Goal: Transaction & Acquisition: Purchase product/service

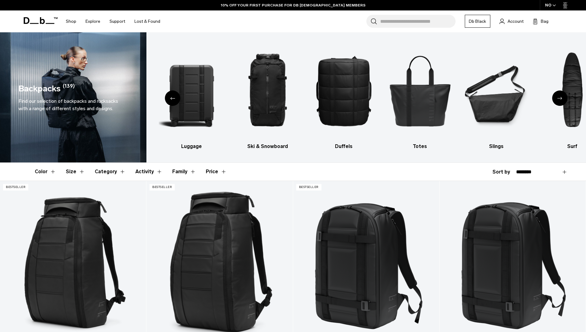
click at [171, 96] on div "Previous slide" at bounding box center [172, 97] width 15 height 15
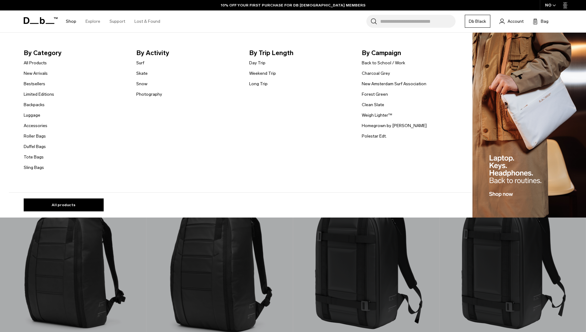
click at [69, 20] on link "Shop" at bounding box center [71, 21] width 10 height 22
drag, startPoint x: 41, startPoint y: 96, endPoint x: 49, endPoint y: 96, distance: 7.7
click at [41, 96] on link "Limited Editions" at bounding box center [39, 94] width 30 height 6
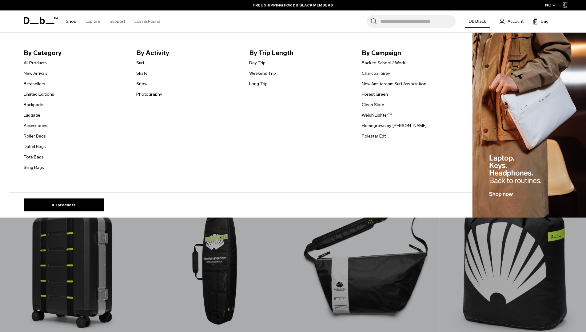
click at [44, 105] on link "Backpacks" at bounding box center [34, 104] width 21 height 6
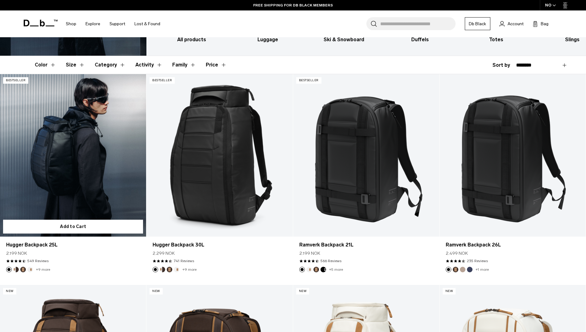
scroll to position [100, 0]
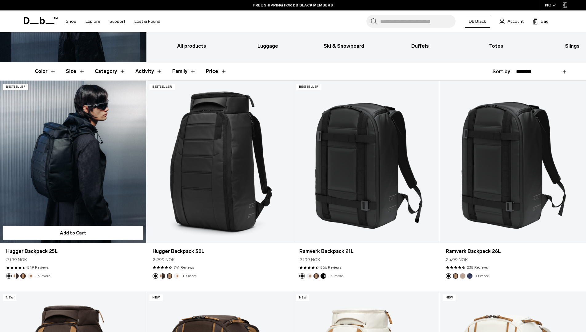
click at [70, 143] on link "Hugger Backpack 25L" at bounding box center [73, 162] width 146 height 162
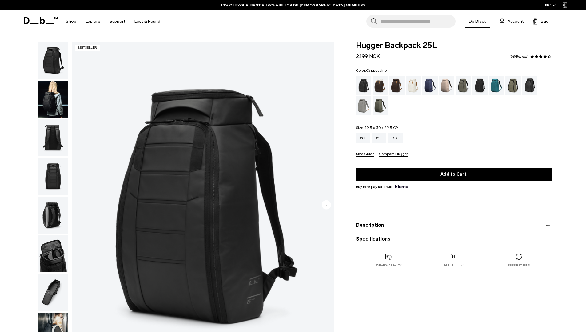
click at [381, 87] on div "Cappuccino" at bounding box center [380, 85] width 16 height 19
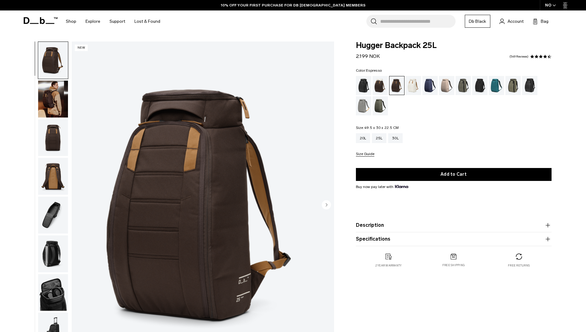
click at [178, 202] on img "1 / 9" at bounding box center [203, 206] width 262 height 328
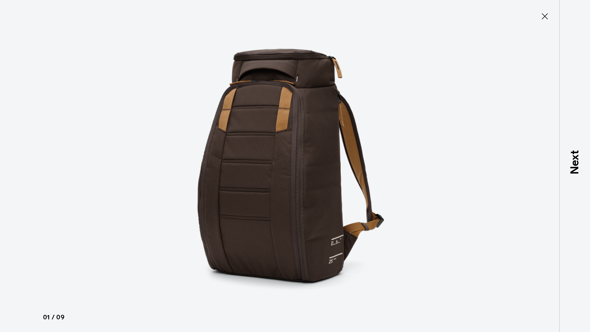
click at [156, 178] on div at bounding box center [295, 166] width 590 height 332
click at [536, 18] on button "Close" at bounding box center [545, 16] width 20 height 13
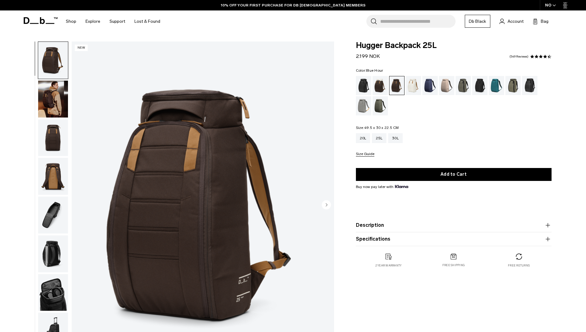
click at [427, 84] on div "Blue Hour" at bounding box center [430, 85] width 16 height 19
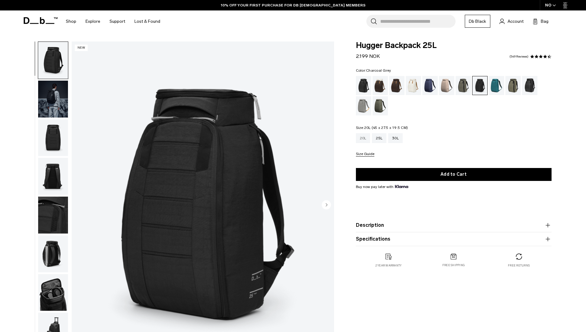
click at [364, 140] on div "20L" at bounding box center [363, 138] width 14 height 10
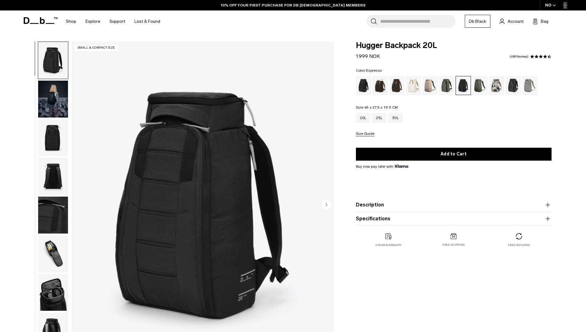
click at [393, 84] on div "Espresso" at bounding box center [397, 85] width 16 height 19
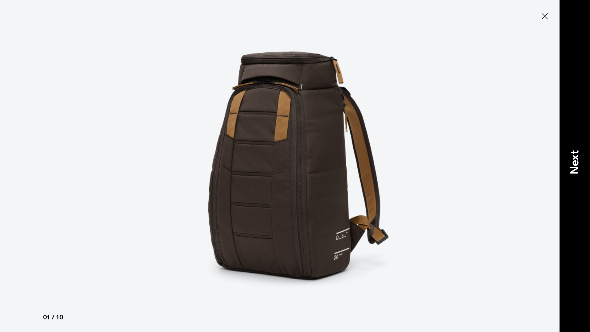
click at [568, 157] on p "Next" at bounding box center [575, 162] width 17 height 24
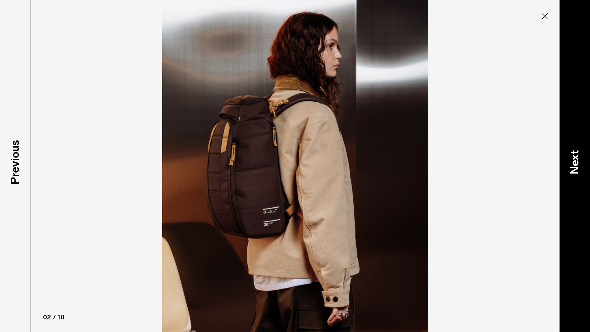
click at [571, 159] on p "Next" at bounding box center [575, 162] width 17 height 24
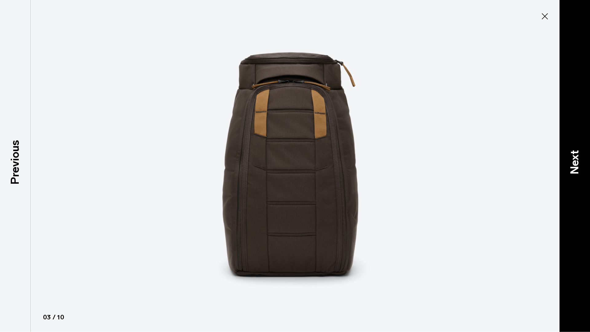
click at [571, 159] on p "Next" at bounding box center [575, 162] width 17 height 24
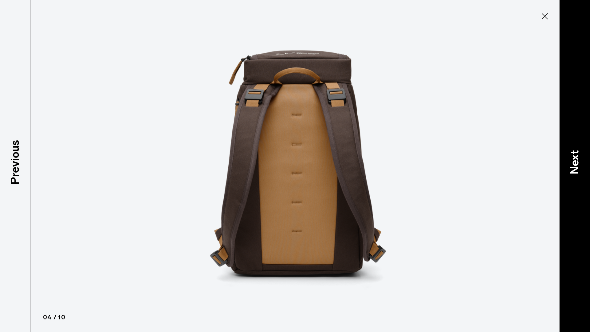
click at [571, 159] on p "Next" at bounding box center [575, 162] width 17 height 24
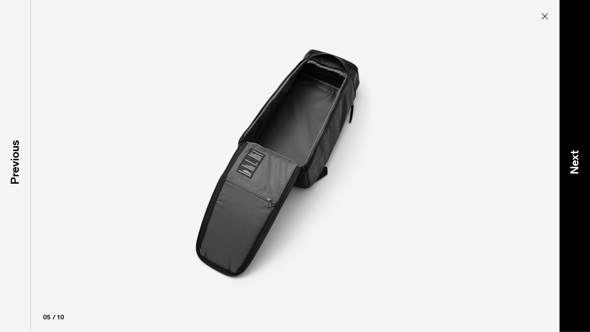
click at [571, 159] on p "Next" at bounding box center [575, 162] width 17 height 24
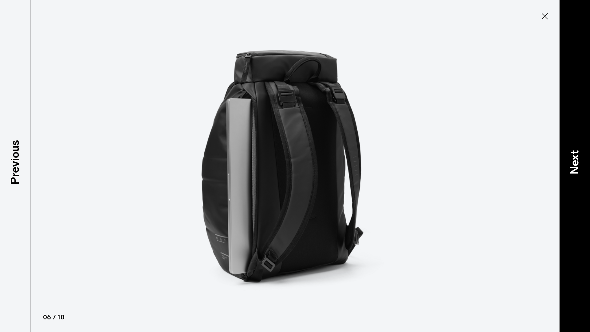
click at [571, 159] on p "Next" at bounding box center [575, 162] width 17 height 24
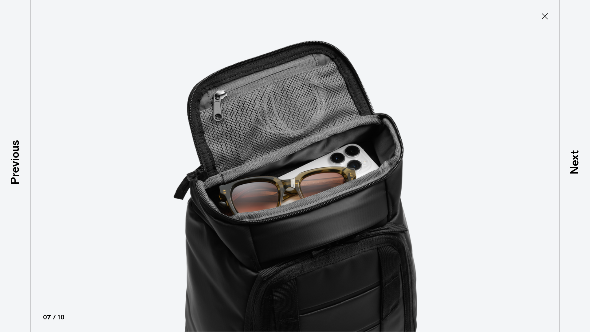
click at [547, 14] on icon at bounding box center [545, 16] width 10 height 10
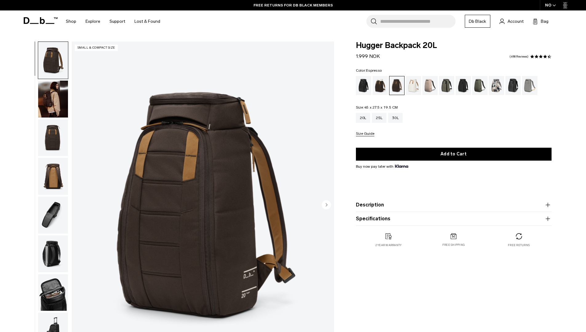
click at [365, 133] on button "Size Guide" at bounding box center [365, 134] width 18 height 5
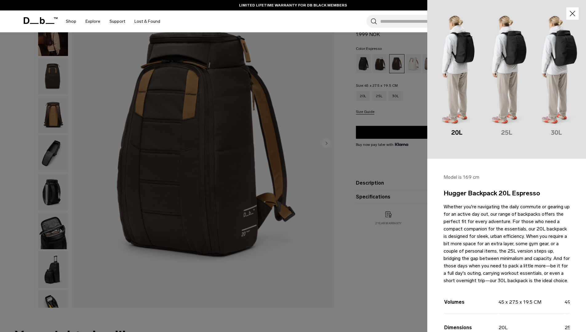
click at [343, 190] on div at bounding box center [293, 166] width 586 height 332
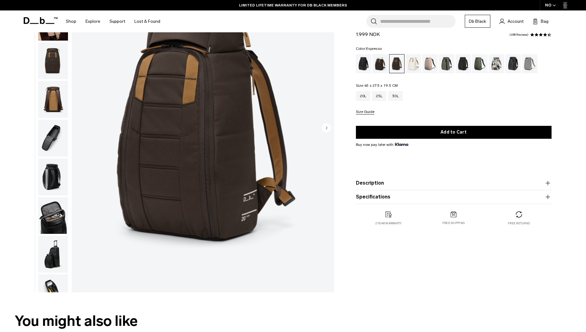
scroll to position [92, 0]
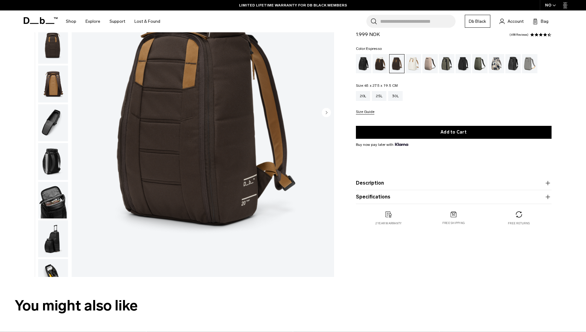
click at [381, 181] on button "Description" at bounding box center [454, 182] width 196 height 7
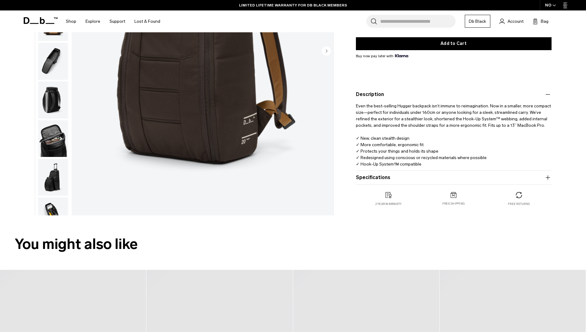
click at [372, 180] on button "Specifications" at bounding box center [454, 177] width 196 height 7
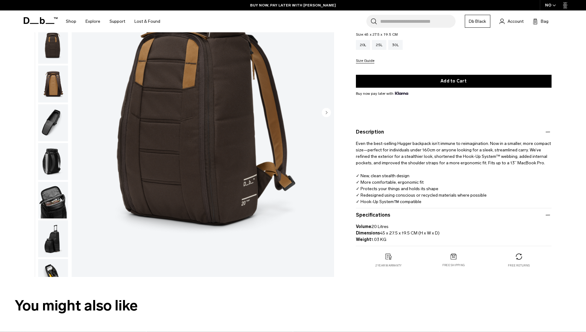
scroll to position [62, 0]
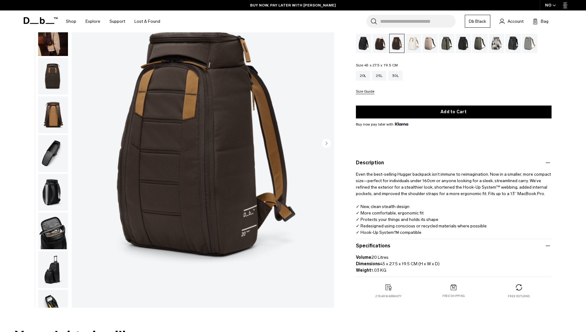
click at [203, 152] on img "1 / 10" at bounding box center [203, 144] width 262 height 328
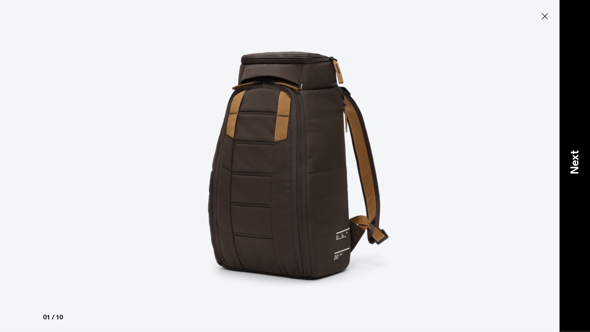
click at [570, 163] on p "Next" at bounding box center [575, 162] width 17 height 24
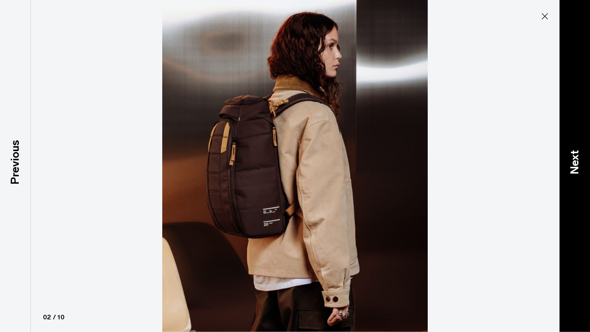
click at [571, 163] on p "Next" at bounding box center [575, 162] width 17 height 24
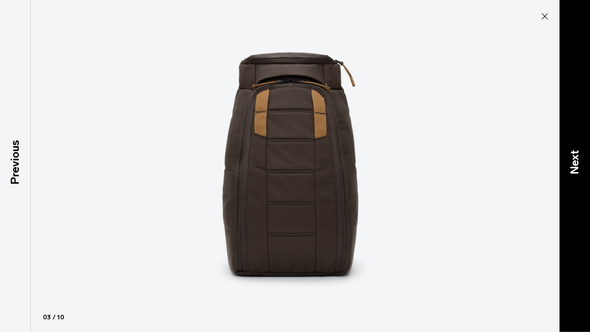
click at [571, 163] on p "Next" at bounding box center [575, 162] width 17 height 24
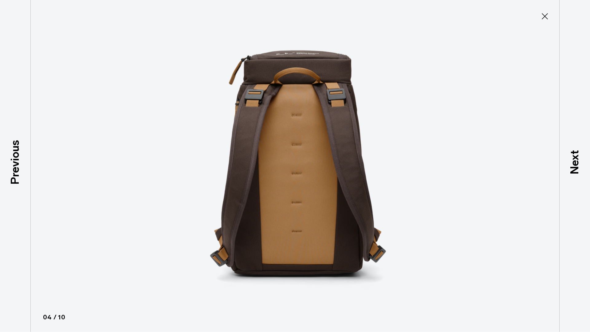
click at [547, 18] on icon at bounding box center [545, 16] width 10 height 10
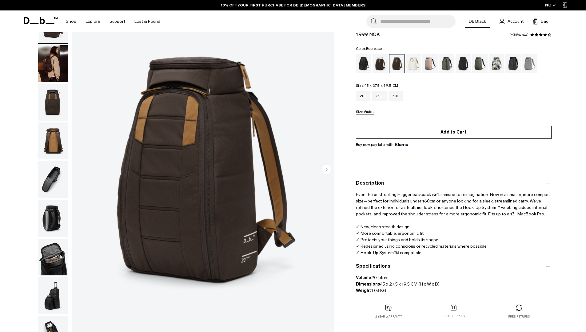
scroll to position [0, 0]
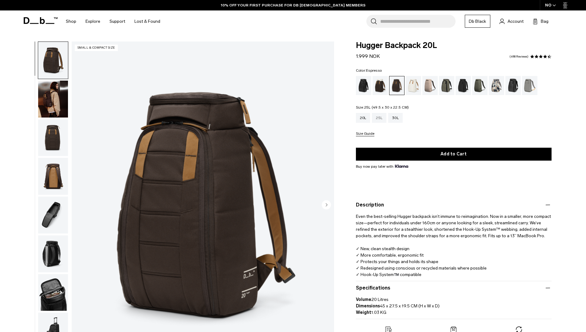
click at [379, 118] on div "25L" at bounding box center [379, 118] width 14 height 10
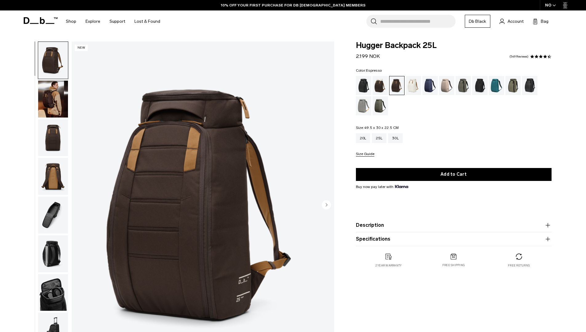
click at [44, 99] on img "button" at bounding box center [53, 99] width 30 height 37
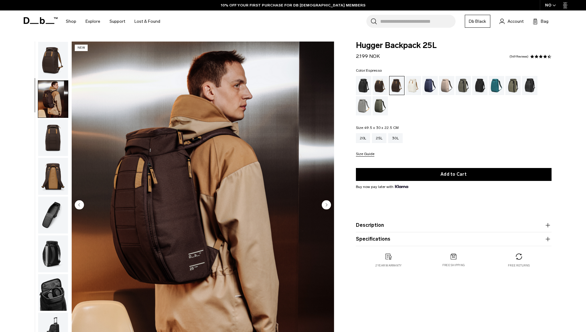
scroll to position [19, 0]
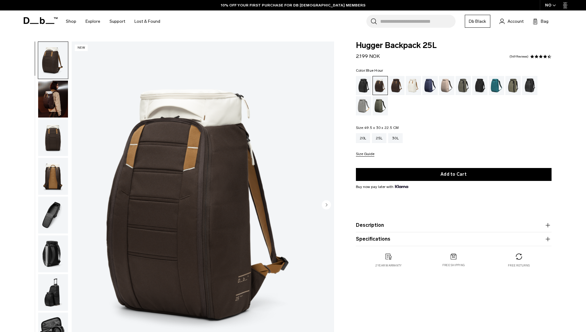
click at [431, 86] on div "Blue Hour" at bounding box center [430, 85] width 16 height 19
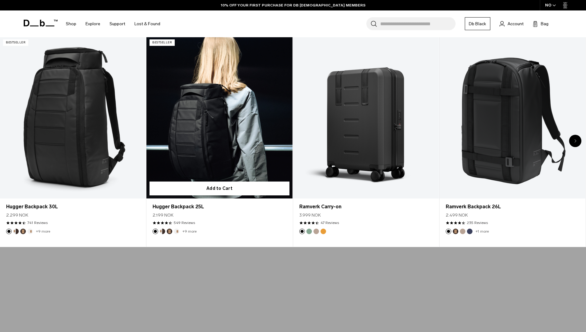
scroll to position [308, 0]
